Goal: Navigation & Orientation: Find specific page/section

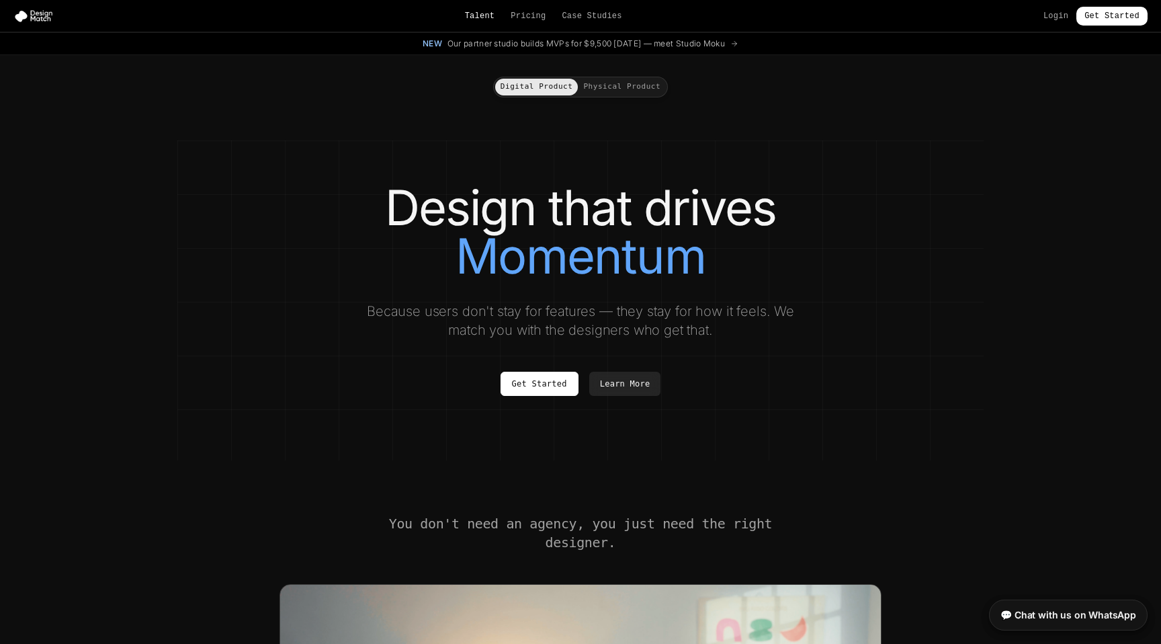
click at [483, 17] on link "Talent" at bounding box center [480, 16] width 30 height 11
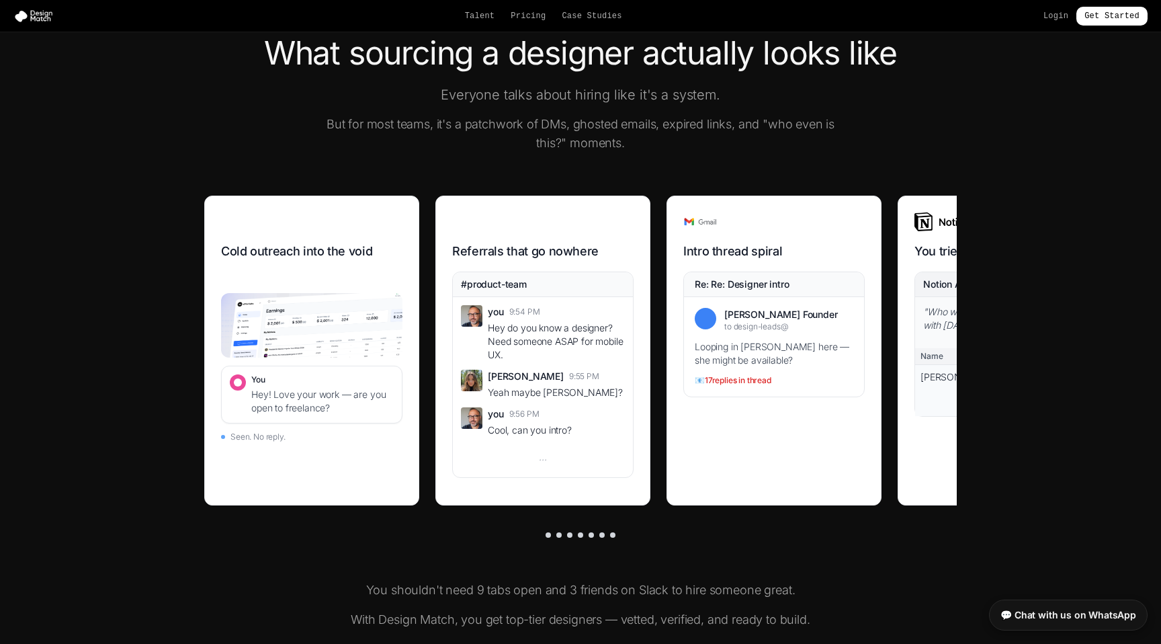
scroll to position [414, 0]
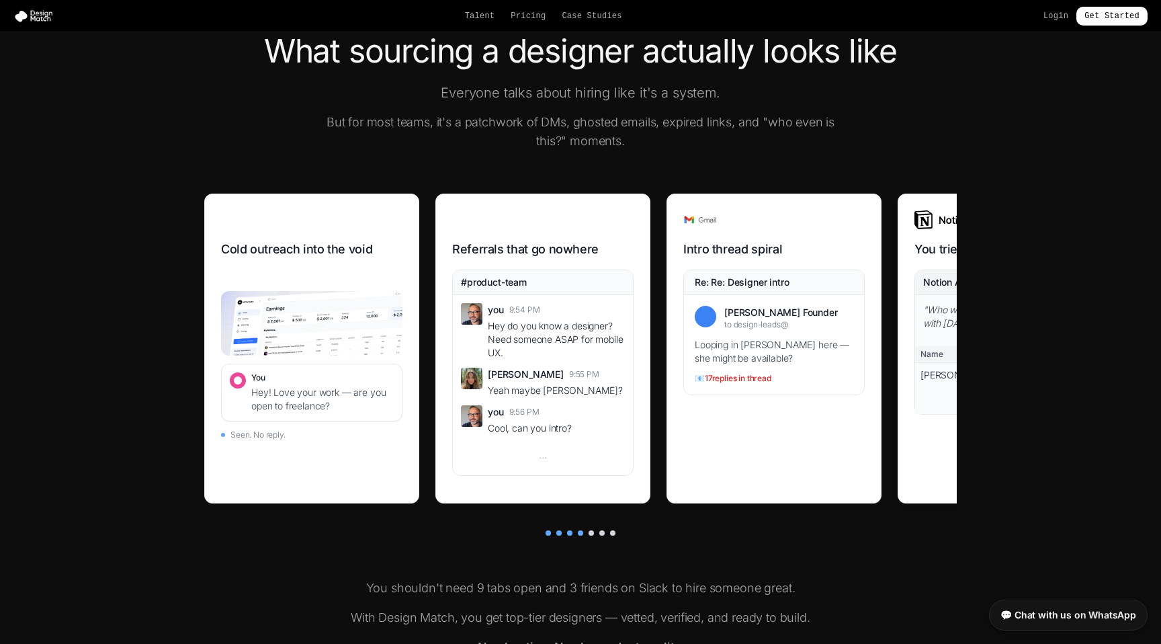
click at [933, 308] on div "" Who was that designer we worked with [DATE]? "" at bounding box center [1005, 316] width 164 height 27
click at [591, 534] on div at bounding box center [591, 532] width 5 height 5
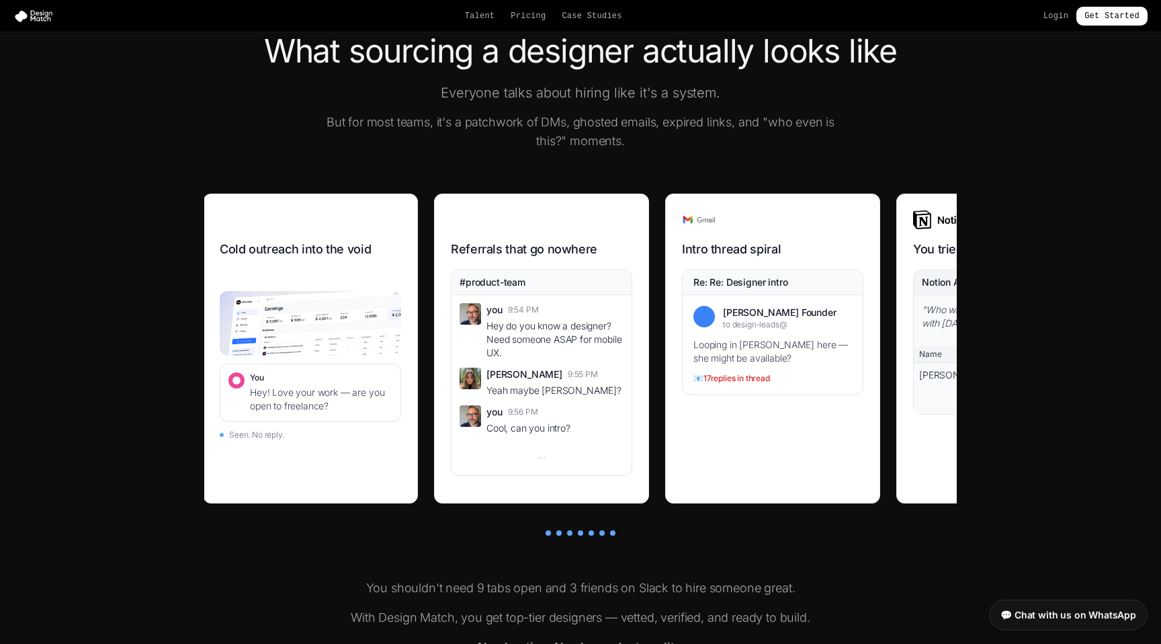
scroll to position [0, 0]
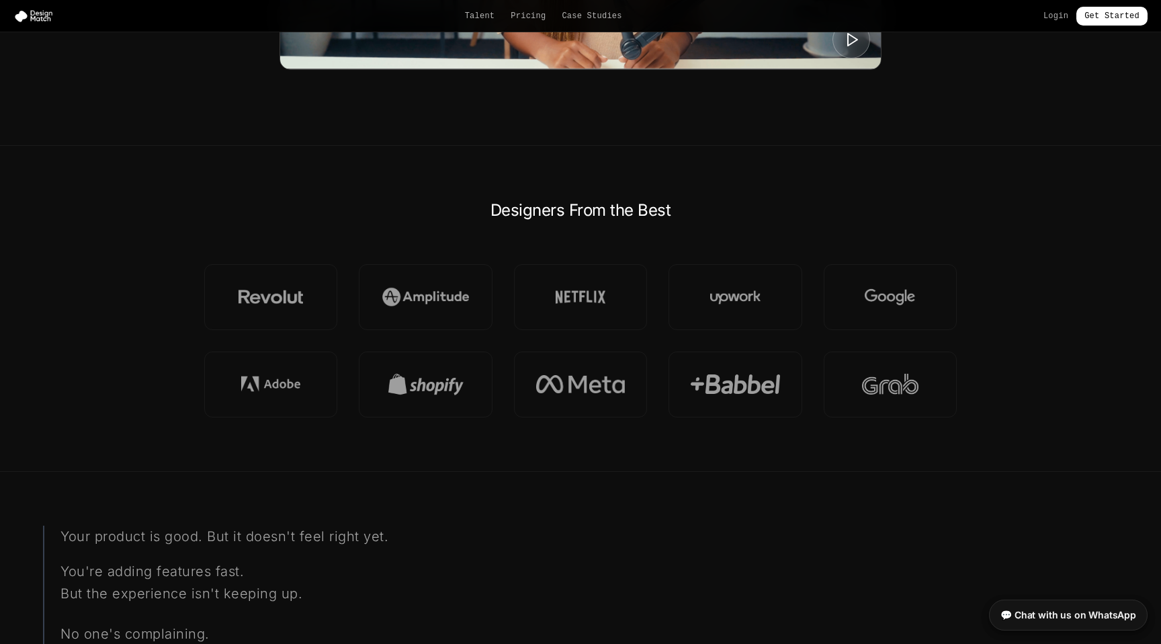
scroll to position [845, 0]
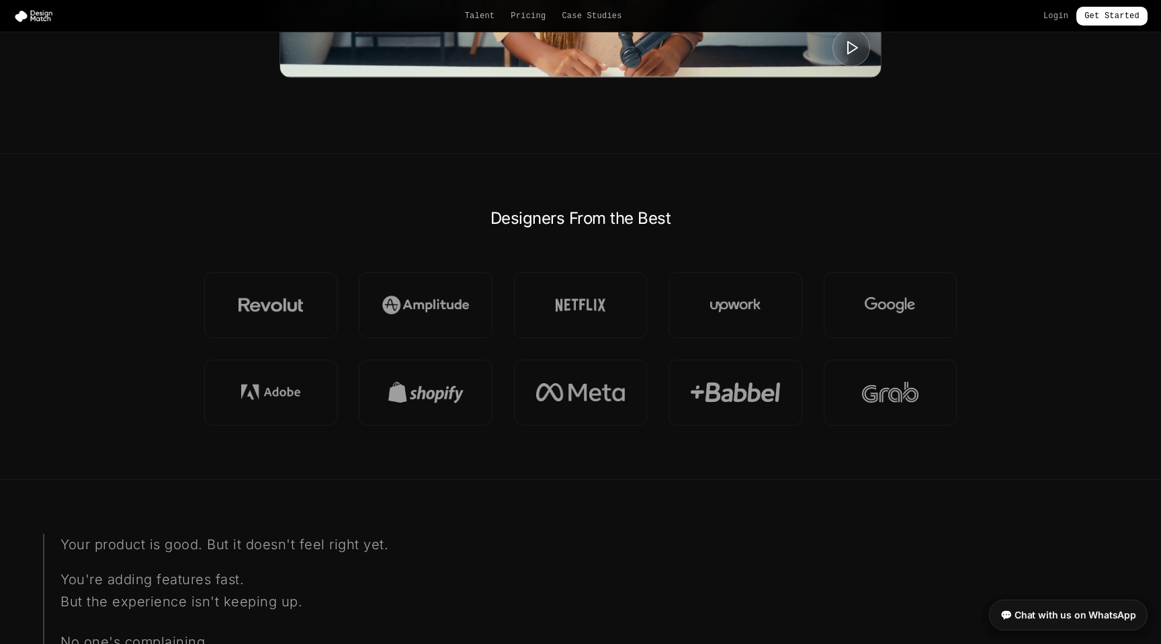
click at [575, 218] on h2 "Designers From the Best" at bounding box center [580, 219] width 753 height 22
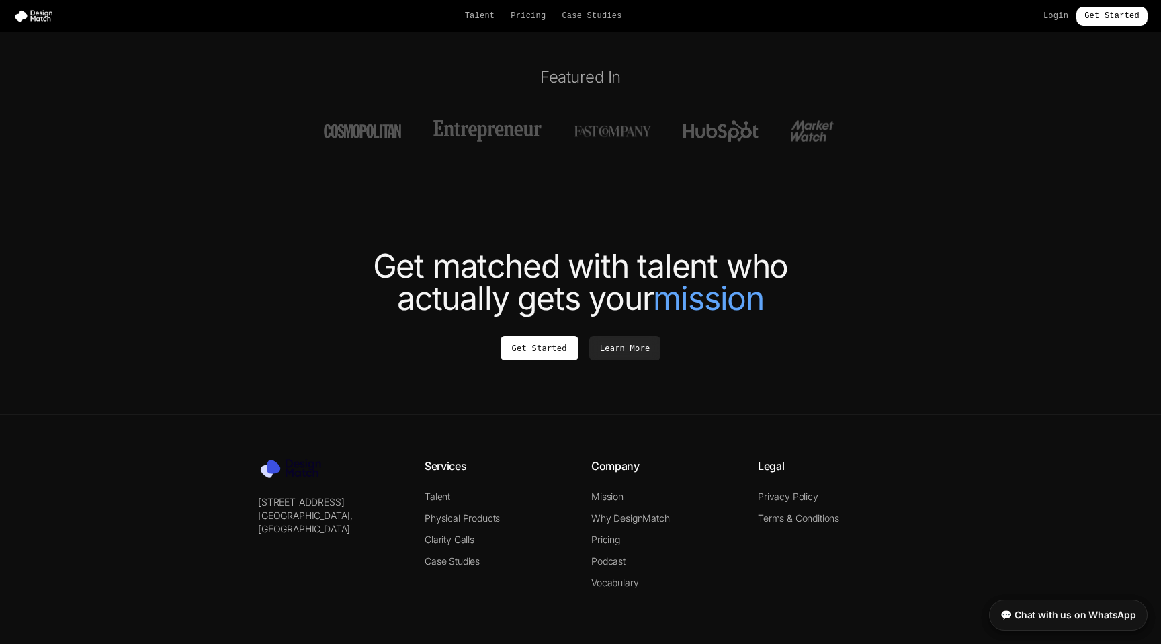
scroll to position [4969, 0]
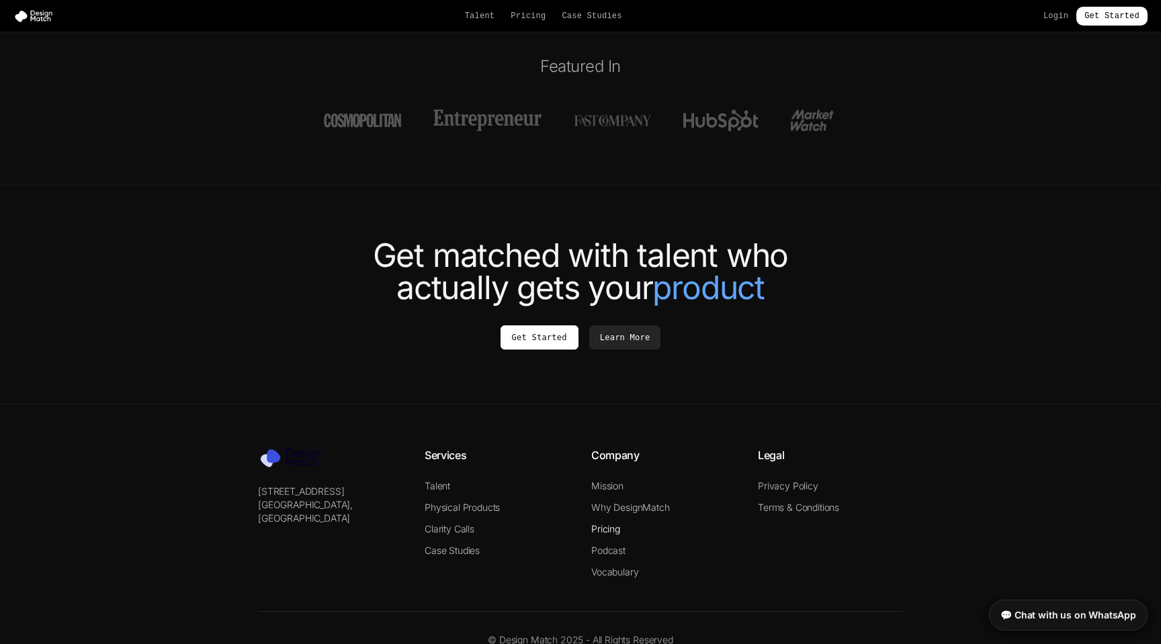
click at [604, 523] on link "Pricing" at bounding box center [605, 528] width 29 height 11
